Goal: Check status: Check status

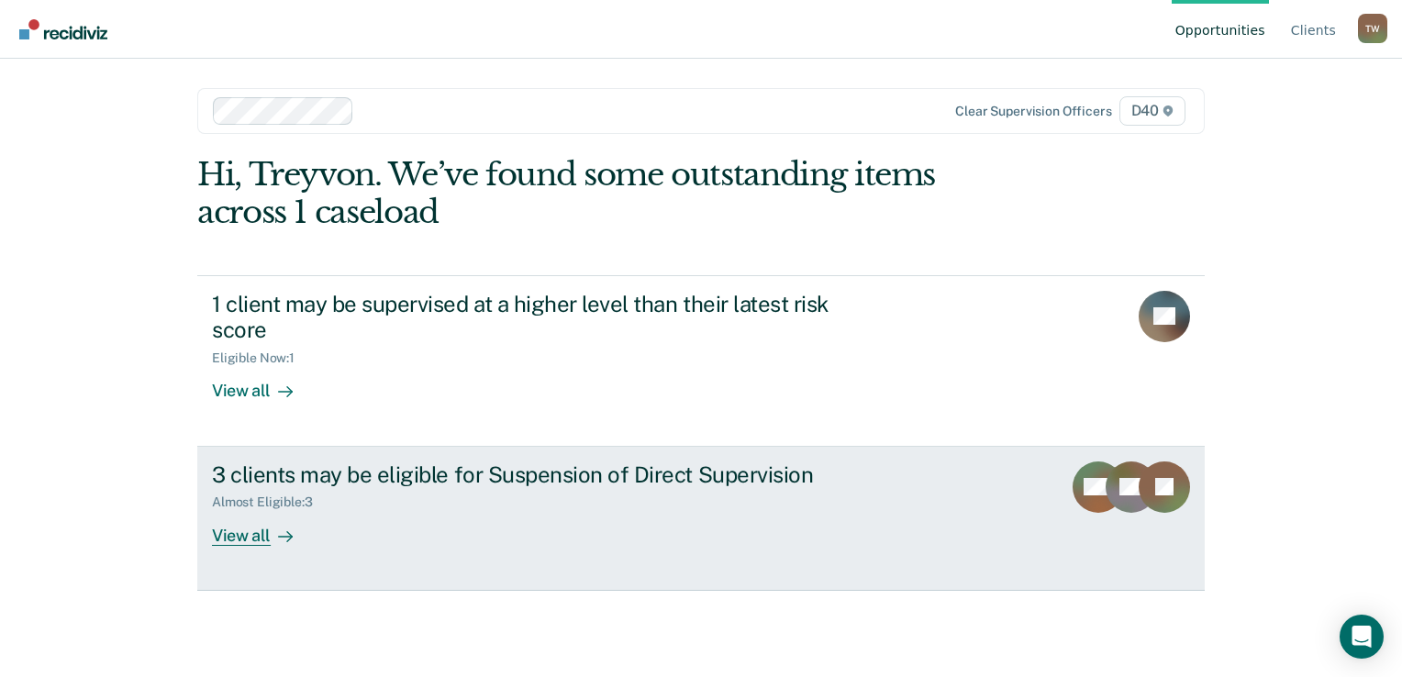
click at [239, 537] on div "View all" at bounding box center [263, 528] width 103 height 36
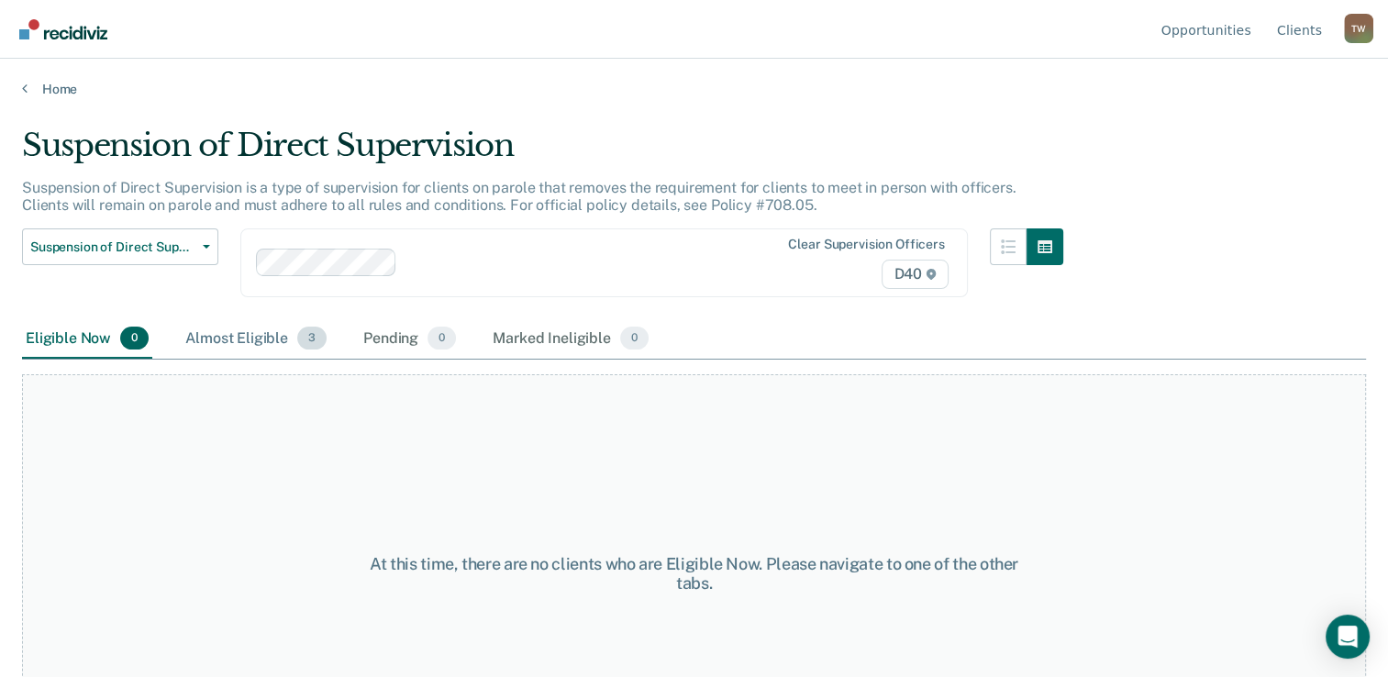
click at [283, 338] on div "Almost Eligible 3" at bounding box center [256, 339] width 149 height 40
